Goal: Task Accomplishment & Management: Use online tool/utility

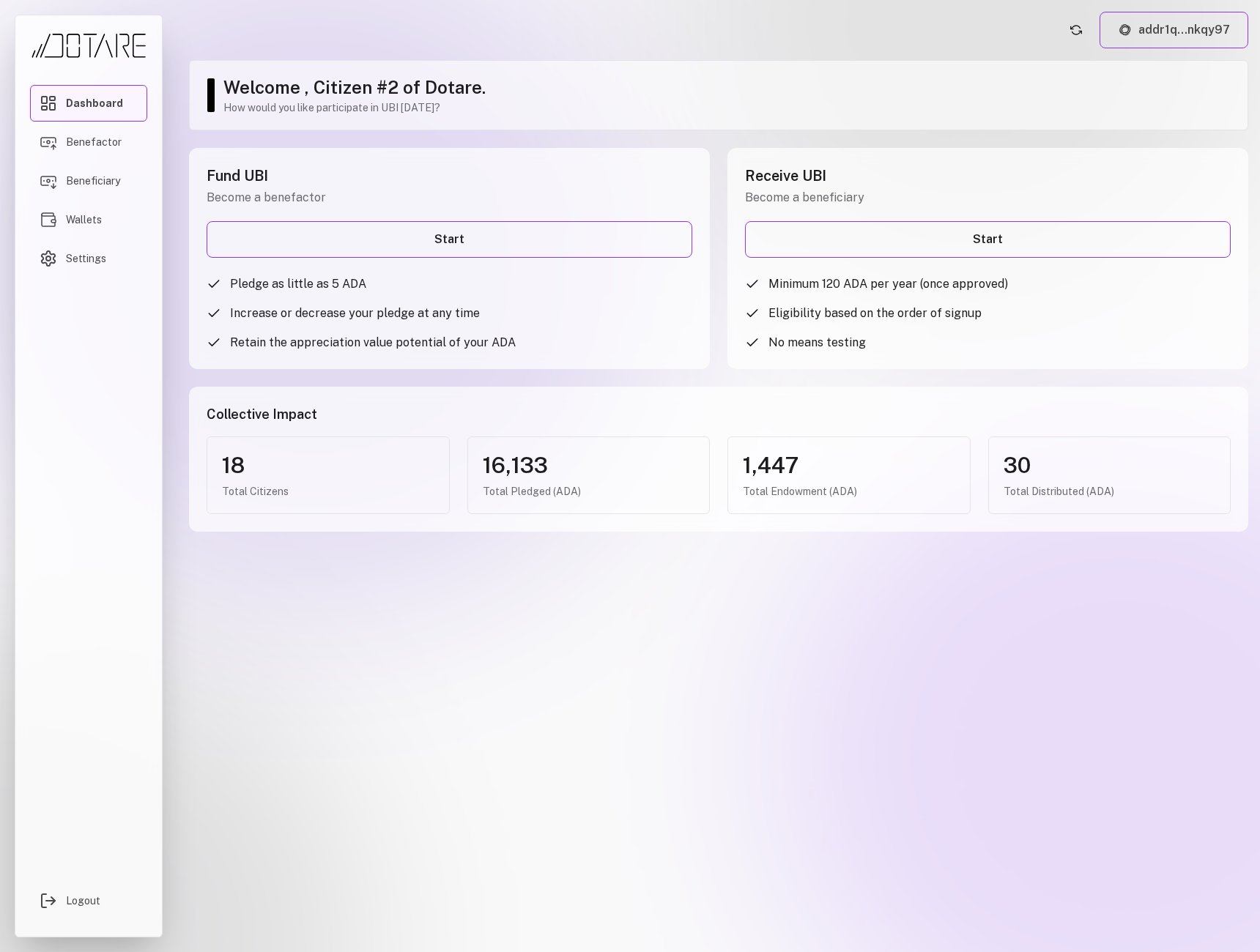
click at [777, 324] on ul "Minimum 120 ADA per year (once approved) Eligibility based on the order of sign…" at bounding box center [987, 313] width 485 height 76
drag, startPoint x: 768, startPoint y: 313, endPoint x: 1048, endPoint y: 340, distance: 281.3
click at [1048, 340] on ul "Minimum 120 ADA per year (once approved) Eligibility based on the order of sign…" at bounding box center [987, 313] width 485 height 76
click at [1048, 340] on li "No means testing" at bounding box center [987, 342] width 485 height 17
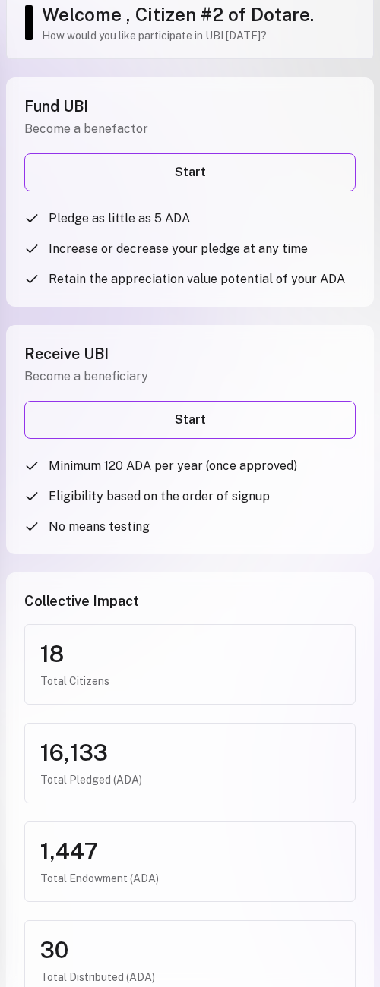
scroll to position [108, 0]
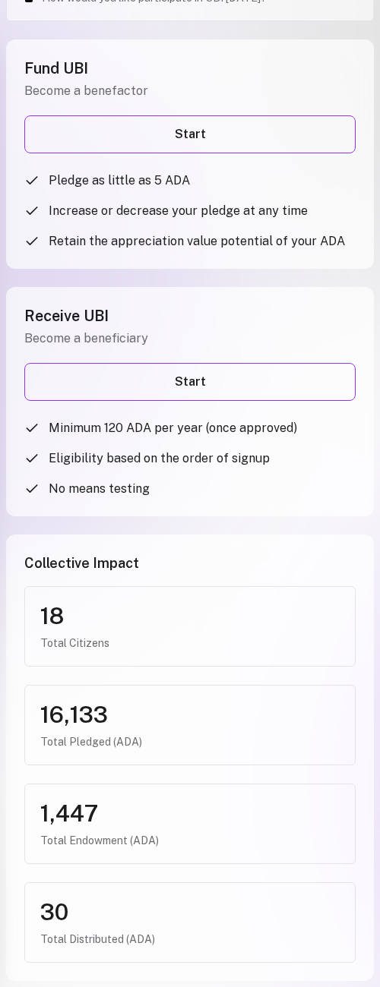
click at [216, 392] on link "Start" at bounding box center [189, 382] width 331 height 38
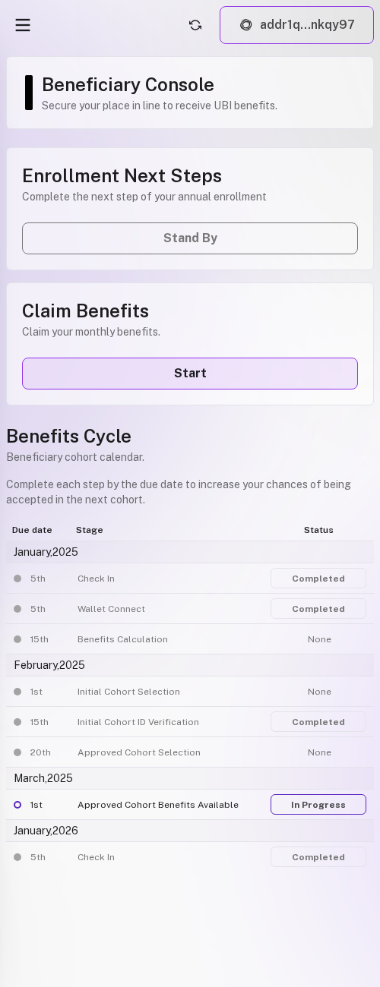
click at [194, 374] on link "Start" at bounding box center [190, 374] width 336 height 32
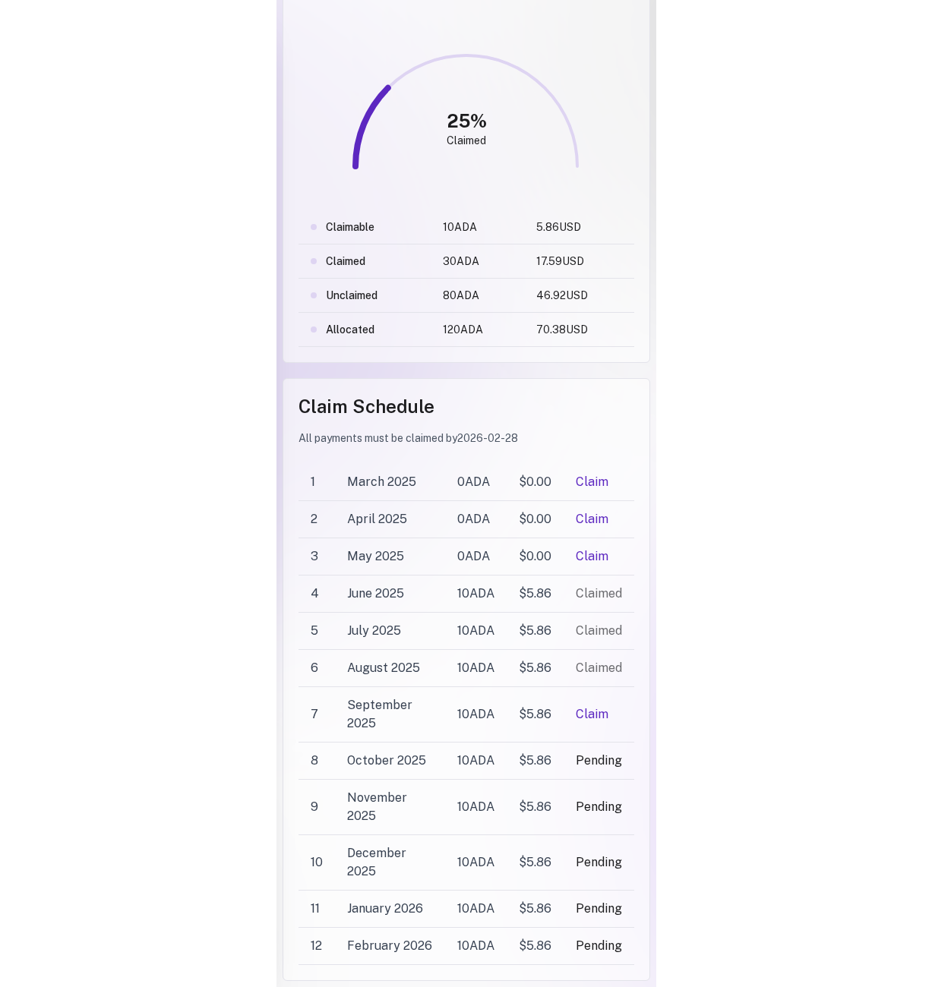
scroll to position [427, 0]
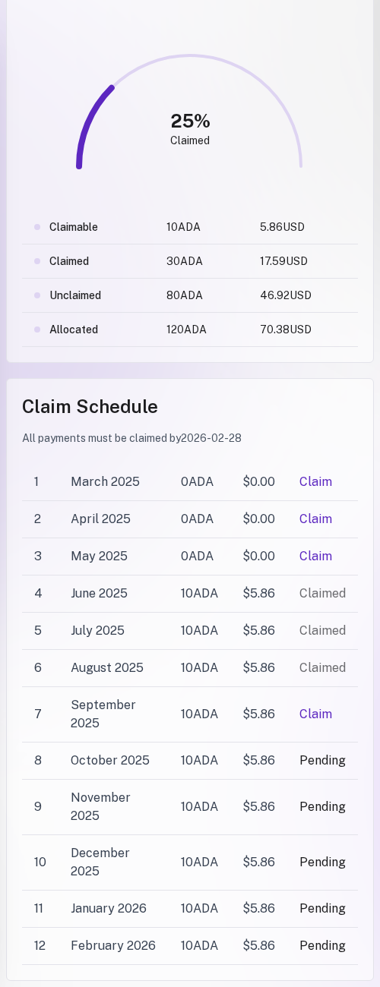
click at [101, 378] on div "Claim Schedule All payments must be claimed by [DATE] [DATE] 0 ADA $ 0.00 Claim…" at bounding box center [189, 679] width 367 height 603
click at [3, 266] on main "addr1q...nkqy97 Beneficiary Claim Console Track and claim your benefits. Claim …" at bounding box center [190, 493] width 380 height 987
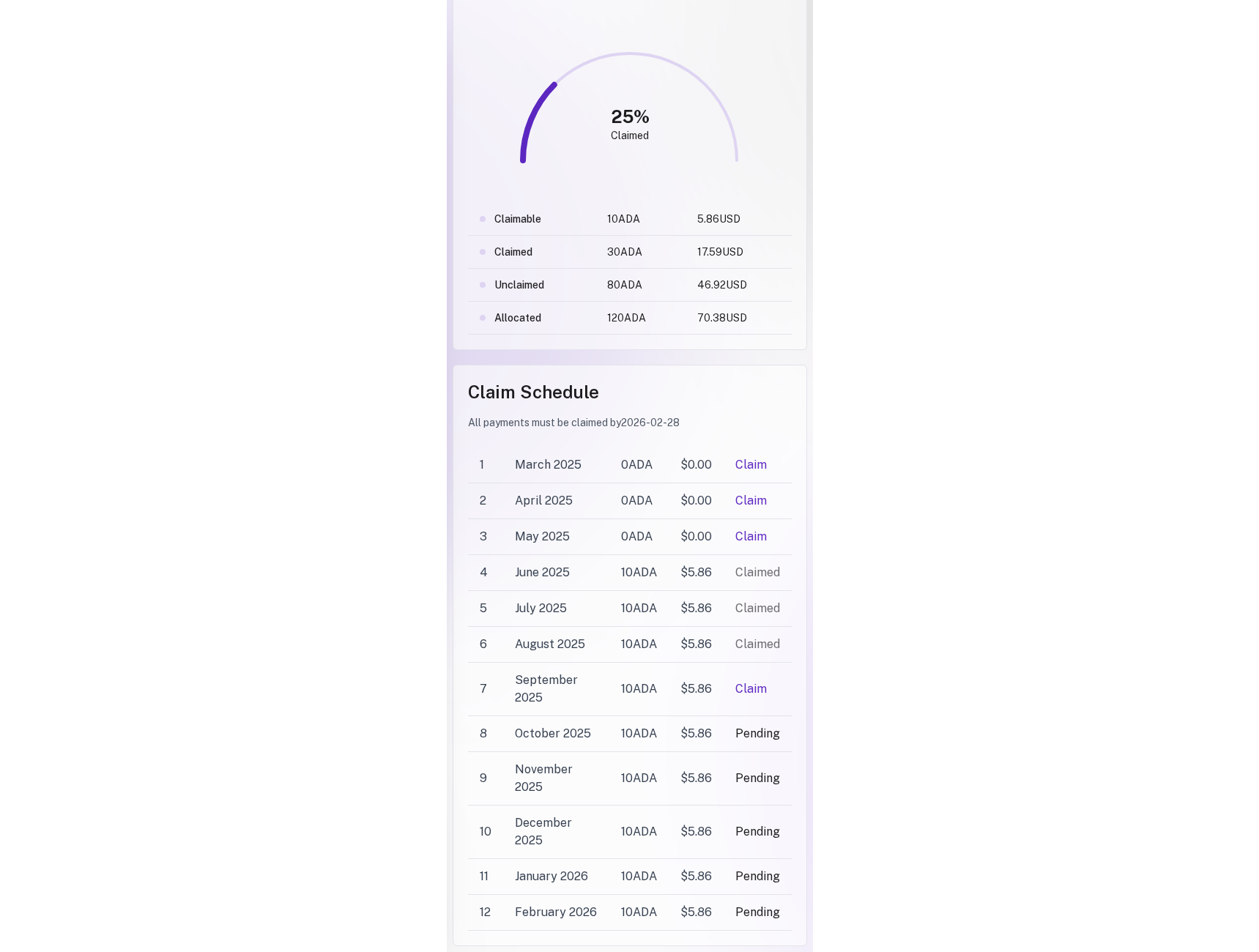
scroll to position [0, 0]
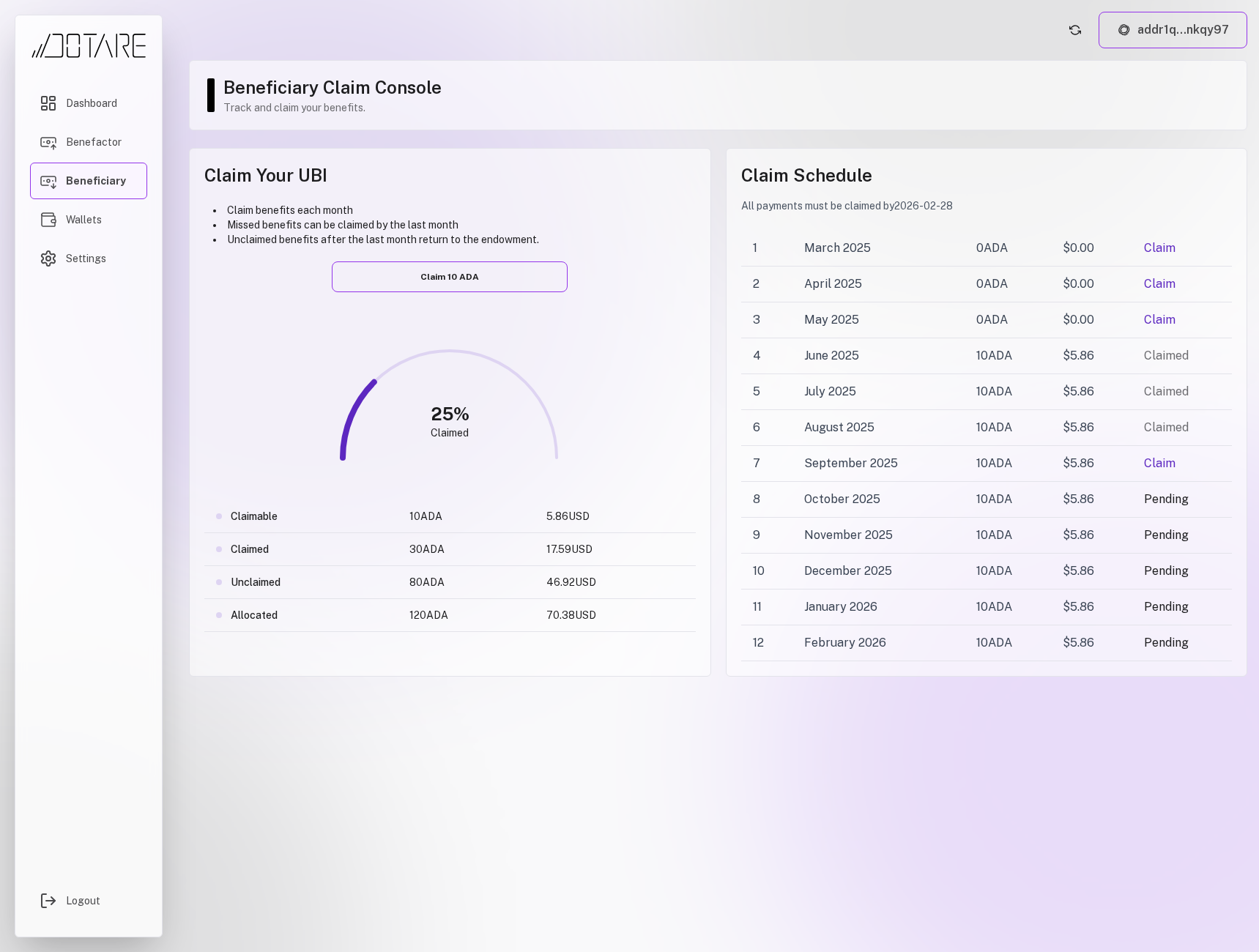
click at [3, 378] on div "Dashboard Benefactor Beneficiary Wallets Settings Logout" at bounding box center [89, 476] width 178 height 952
